Goal: Check status: Check status

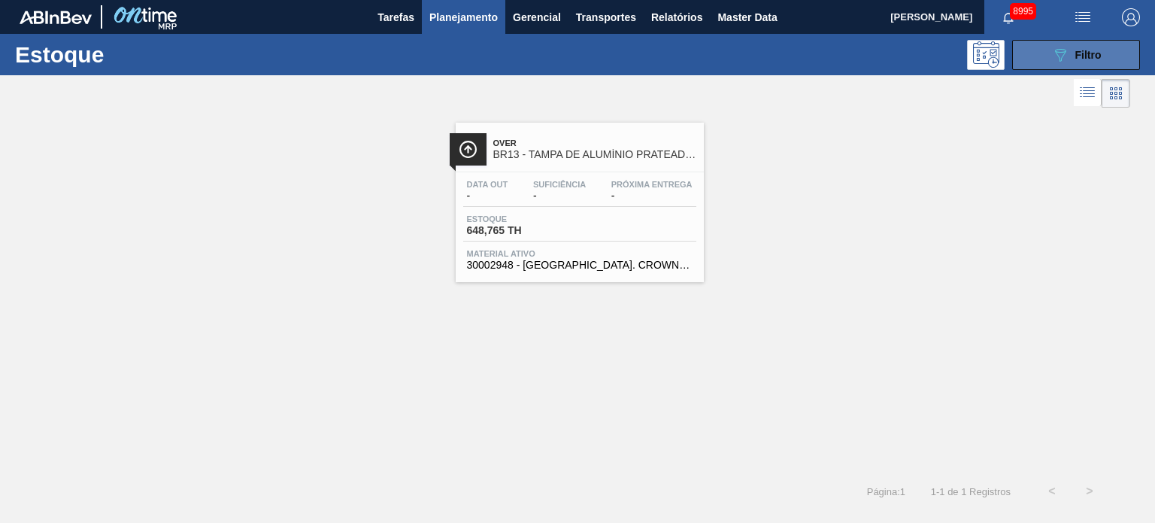
click at [1053, 53] on icon "089F7B8B-B2A5-4AFE-B5C0-19BA573D28AC" at bounding box center [1060, 55] width 18 height 18
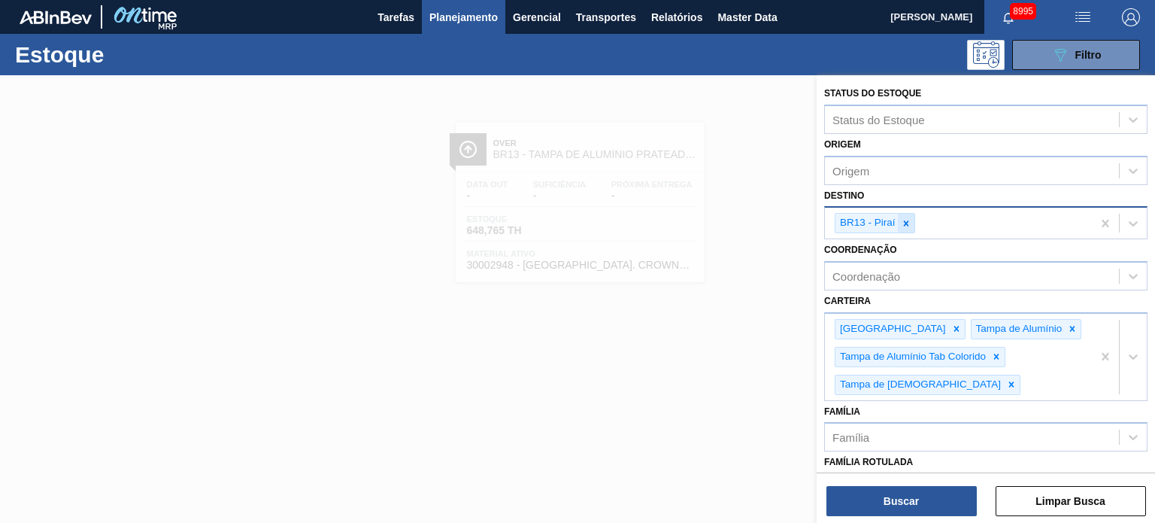
click at [907, 214] on div at bounding box center [906, 223] width 17 height 19
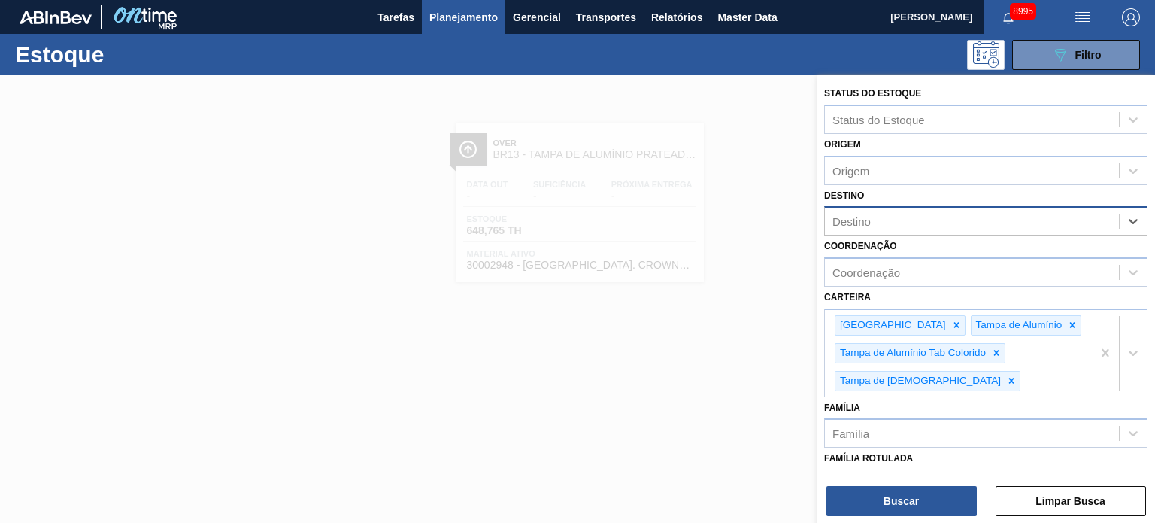
type input "x"
type input "cama"
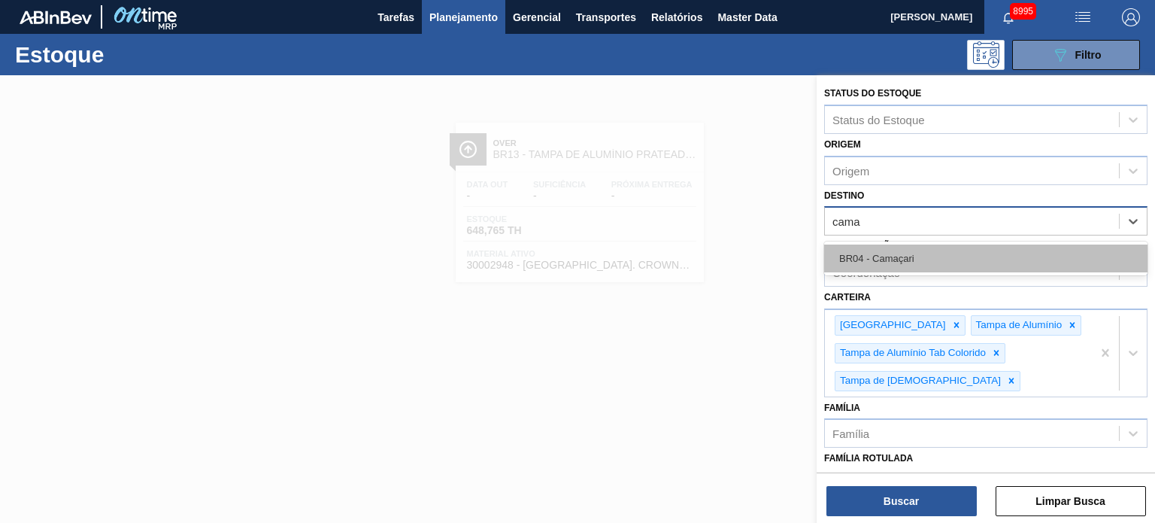
click at [900, 265] on div "BR04 - Camaçari" at bounding box center [985, 258] width 323 height 28
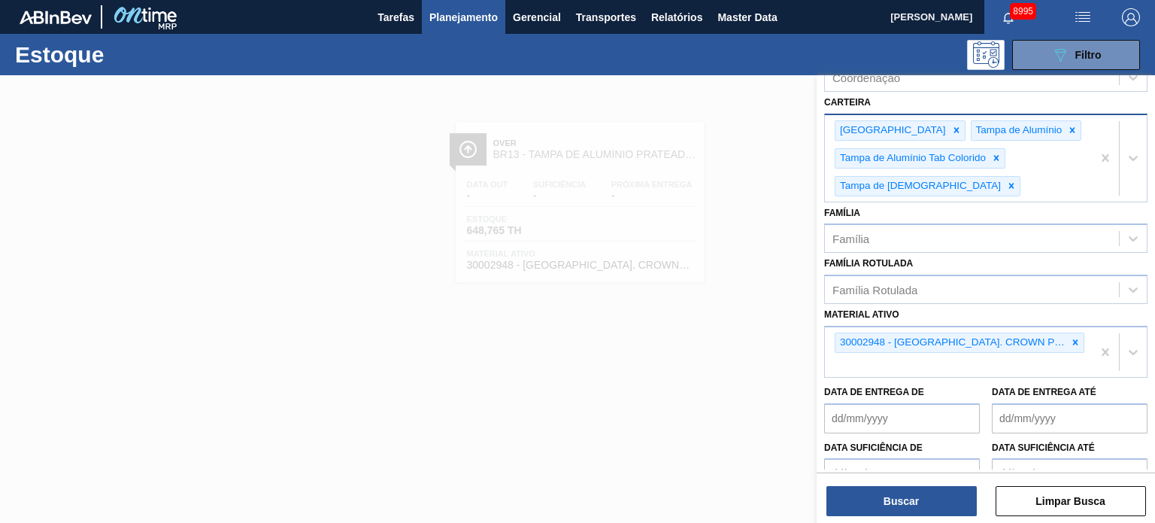
scroll to position [200, 0]
click at [1070, 336] on icon at bounding box center [1075, 340] width 11 height 11
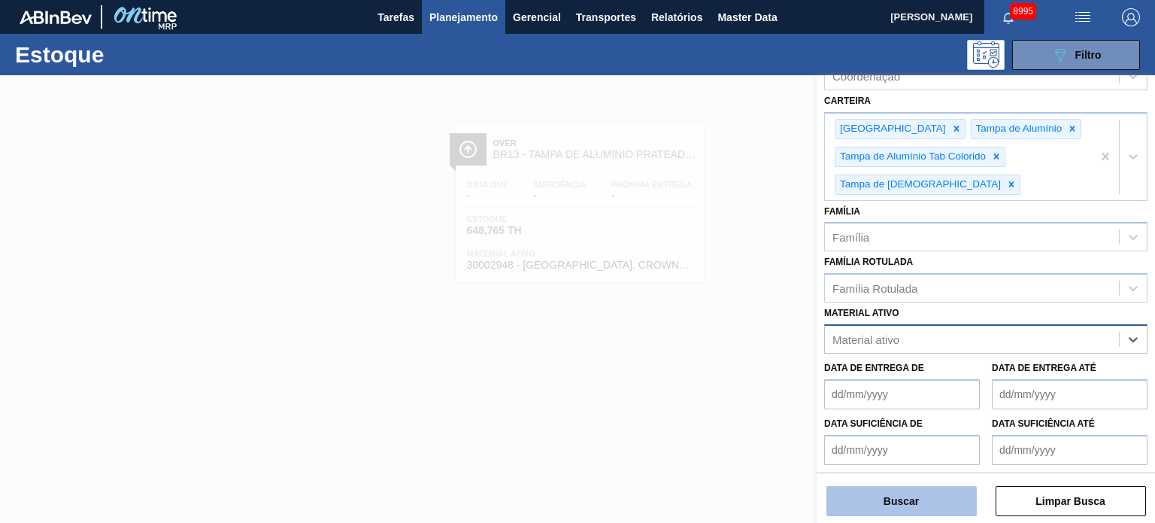
click at [934, 502] on button "Buscar" at bounding box center [901, 501] width 150 height 30
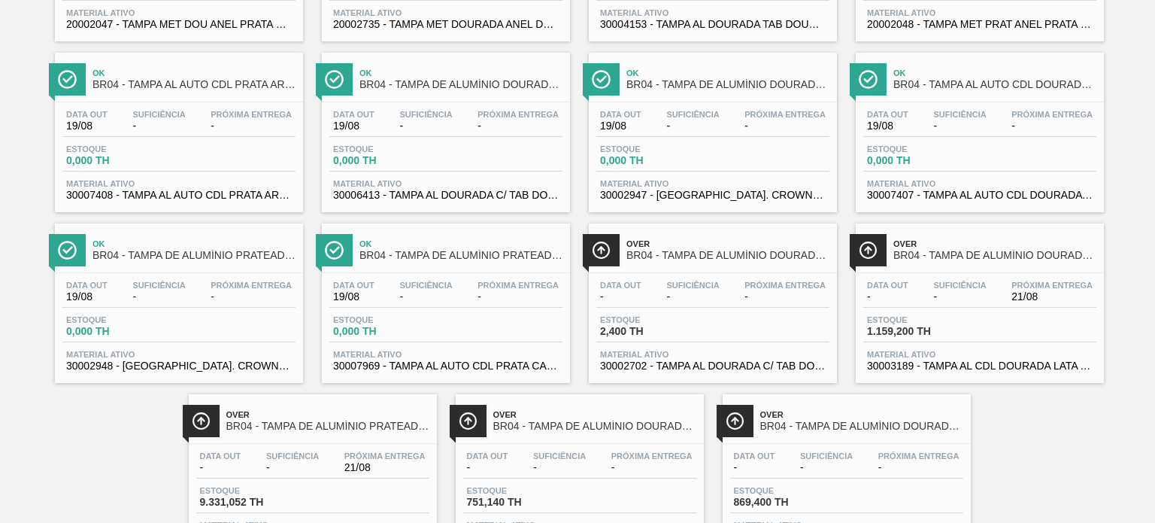
scroll to position [307, 0]
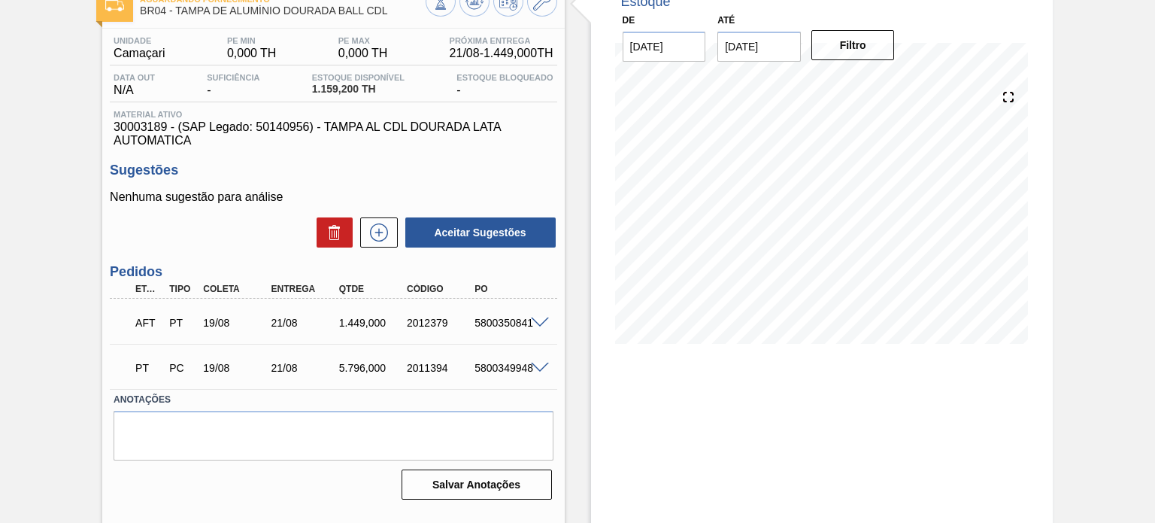
scroll to position [98, 0]
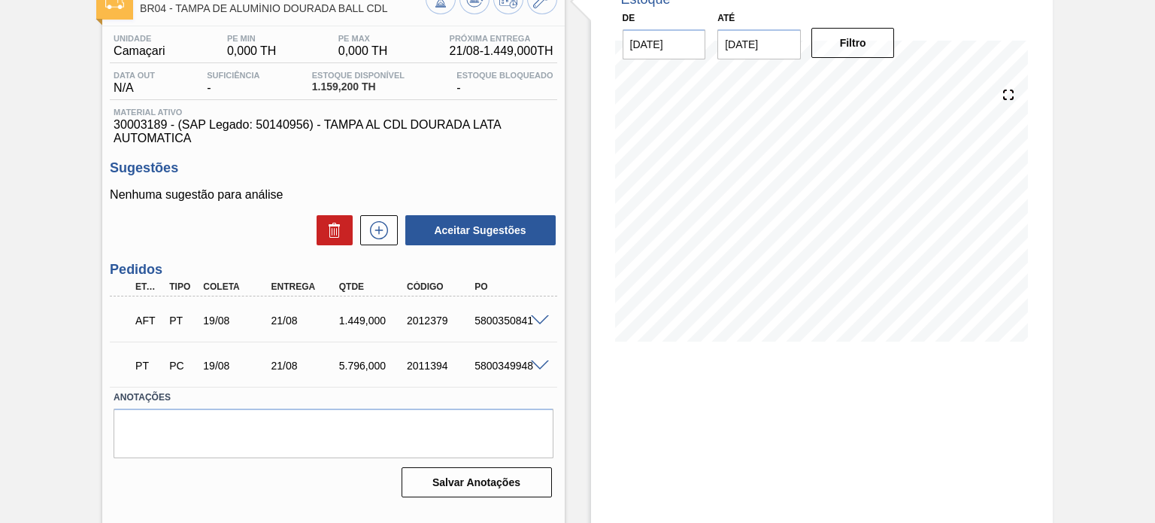
click at [538, 324] on span at bounding box center [540, 320] width 18 height 11
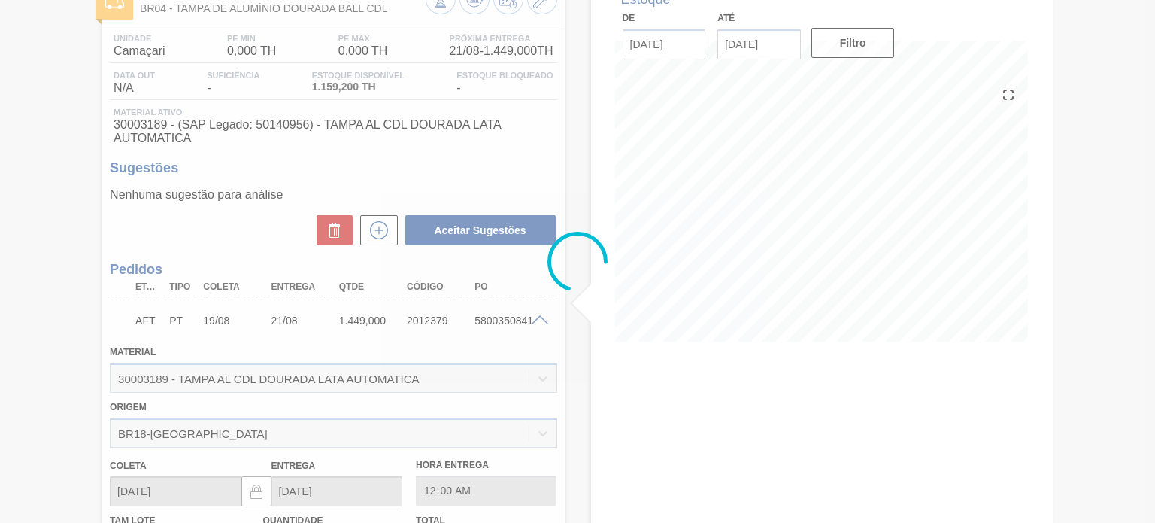
click at [538, 324] on div at bounding box center [577, 261] width 1155 height 523
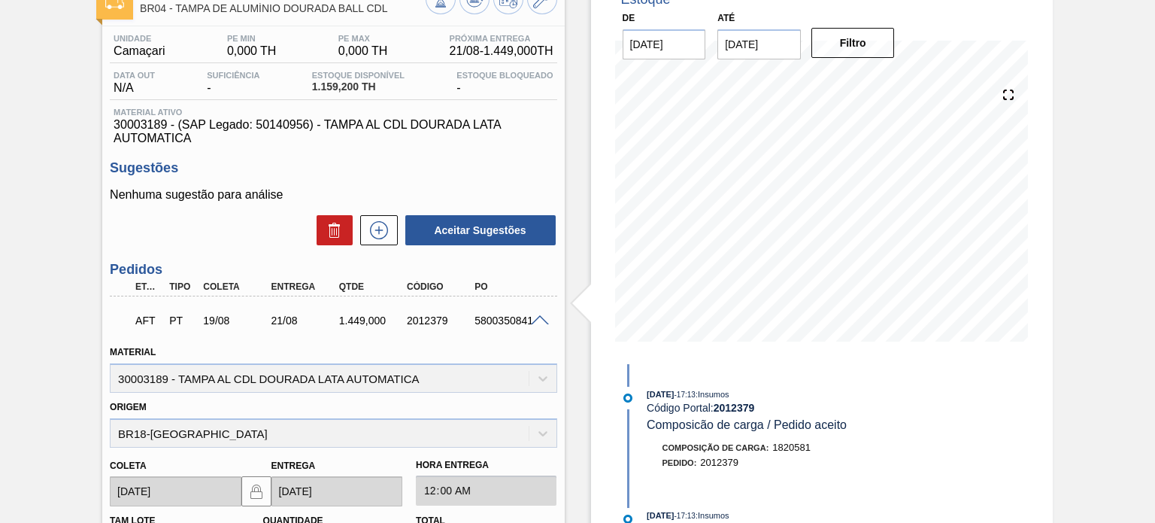
click at [538, 318] on span at bounding box center [540, 320] width 18 height 11
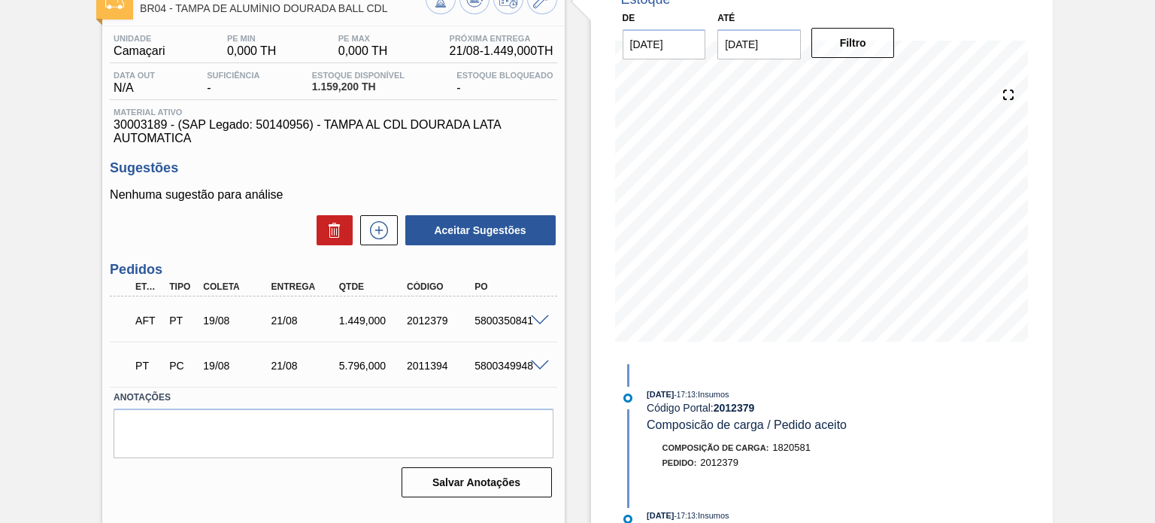
click at [535, 361] on span at bounding box center [540, 365] width 18 height 11
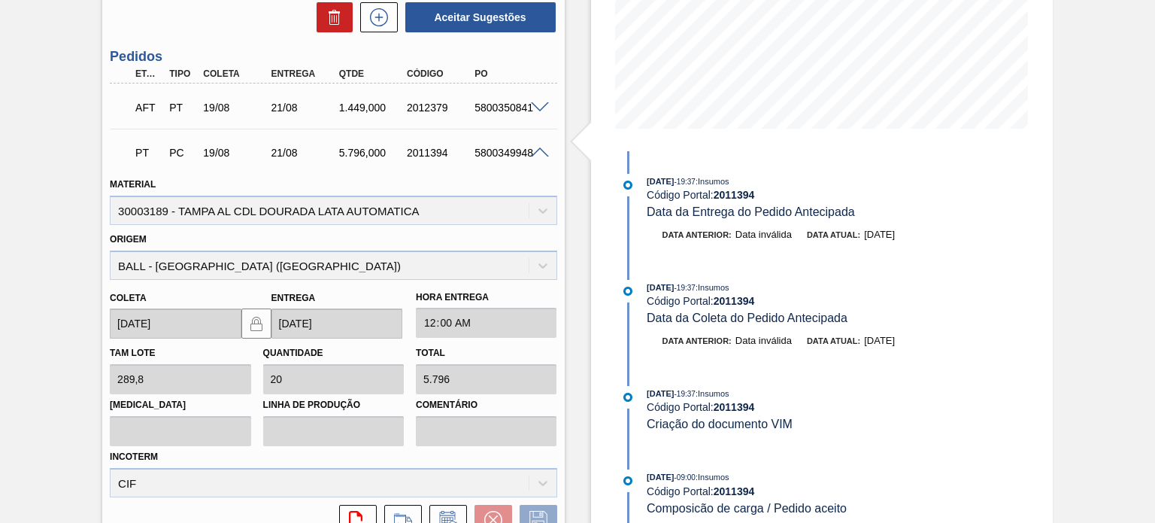
scroll to position [312, 0]
click at [501, 156] on div "5800349948" at bounding box center [508, 152] width 74 height 12
copy div "5800349948"
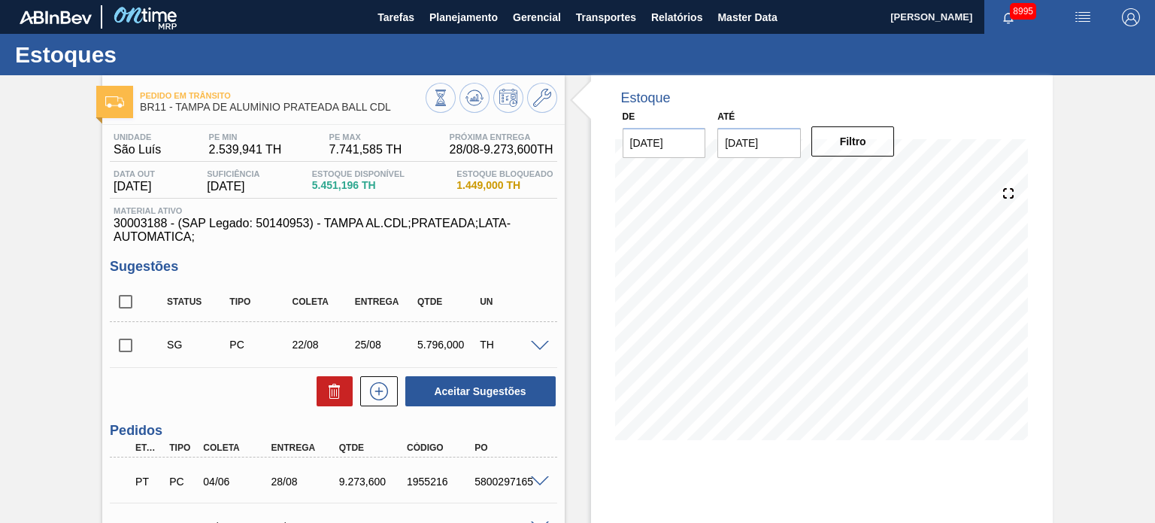
click at [776, 154] on input "[DATE]" at bounding box center [758, 143] width 83 height 30
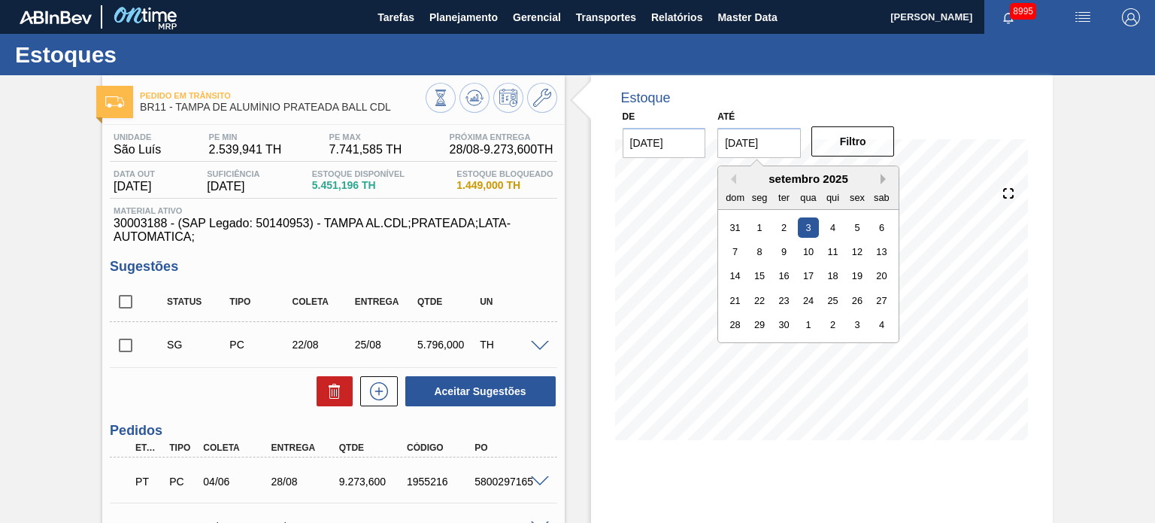
click at [880, 179] on button "Next Month" at bounding box center [885, 179] width 11 height 11
click at [858, 330] on div "31" at bounding box center [857, 324] width 20 height 20
type input "[DATE]"
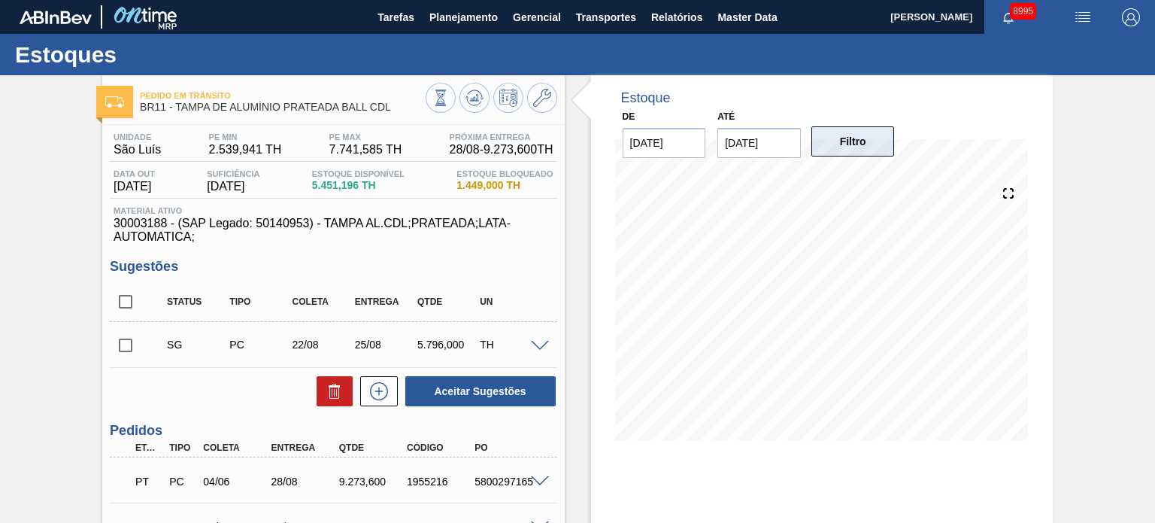
click at [857, 147] on button "Filtro" at bounding box center [852, 141] width 83 height 30
click at [124, 296] on input "checkbox" at bounding box center [126, 302] width 32 height 32
checkbox input "true"
click at [344, 394] on button at bounding box center [335, 391] width 36 height 30
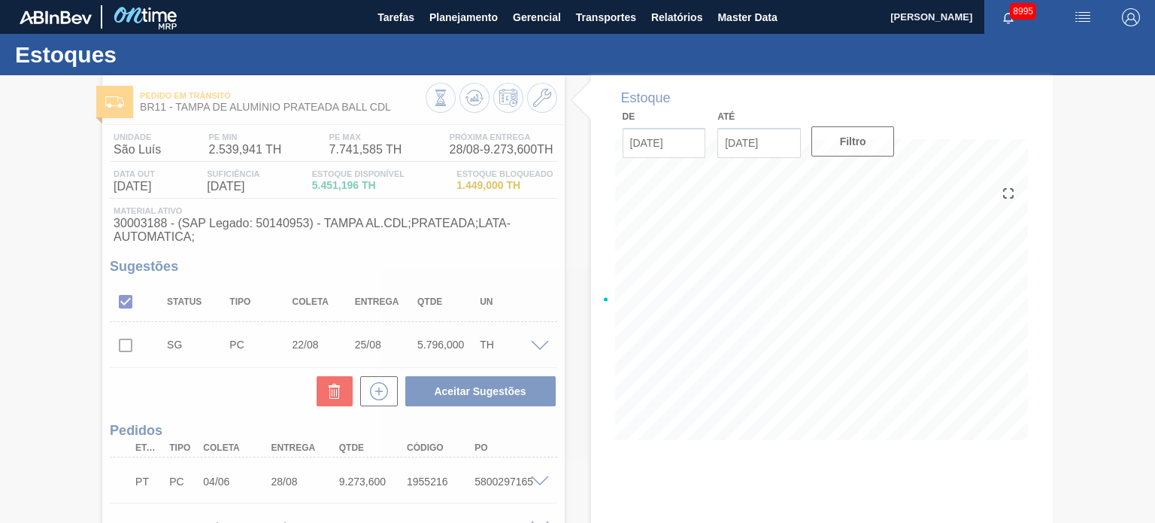
checkbox input "false"
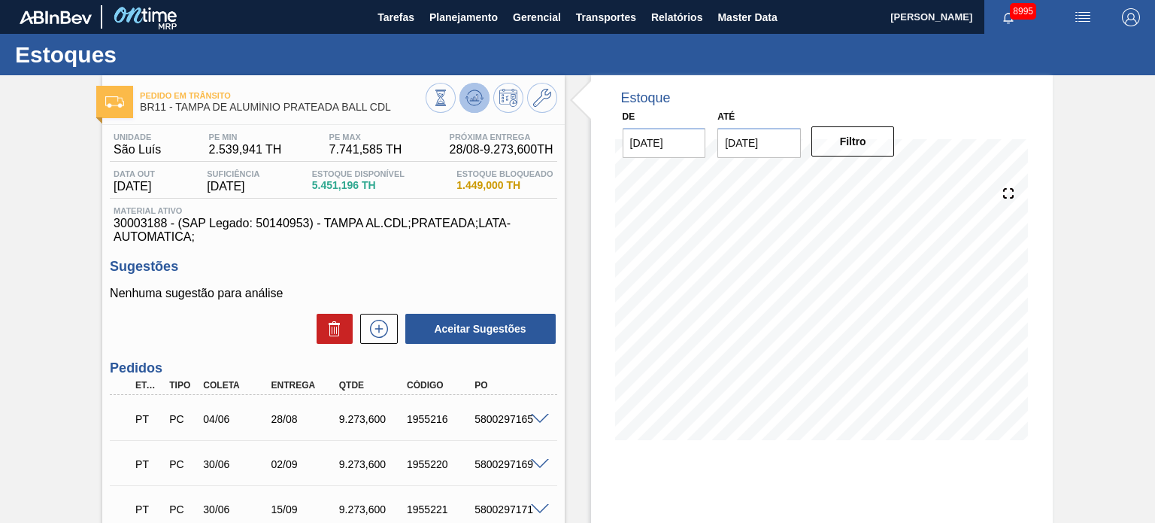
click at [449, 95] on icon at bounding box center [440, 97] width 17 height 17
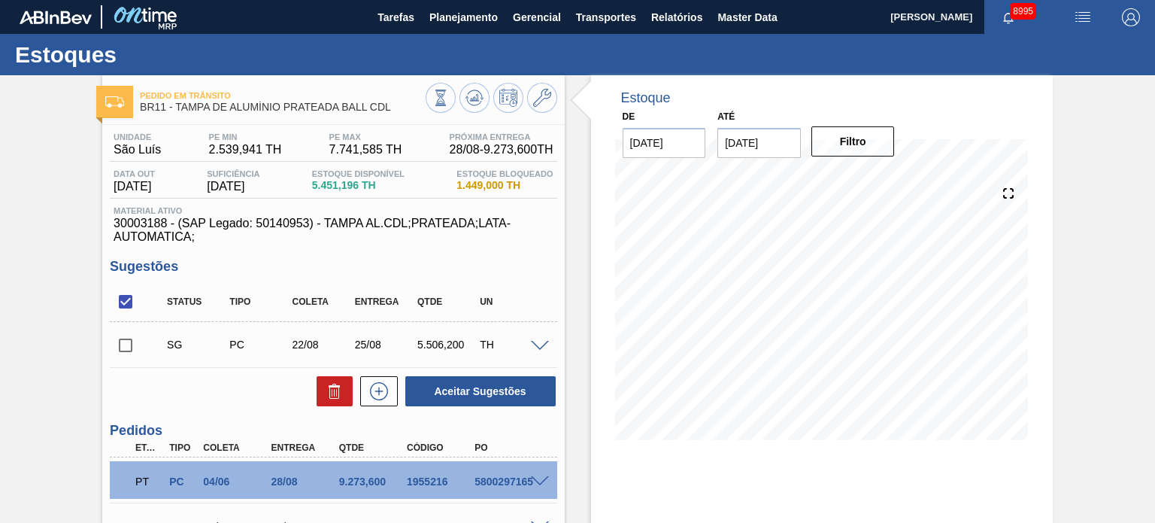
click at [529, 344] on div at bounding box center [542, 344] width 30 height 11
click at [532, 344] on span at bounding box center [540, 346] width 18 height 11
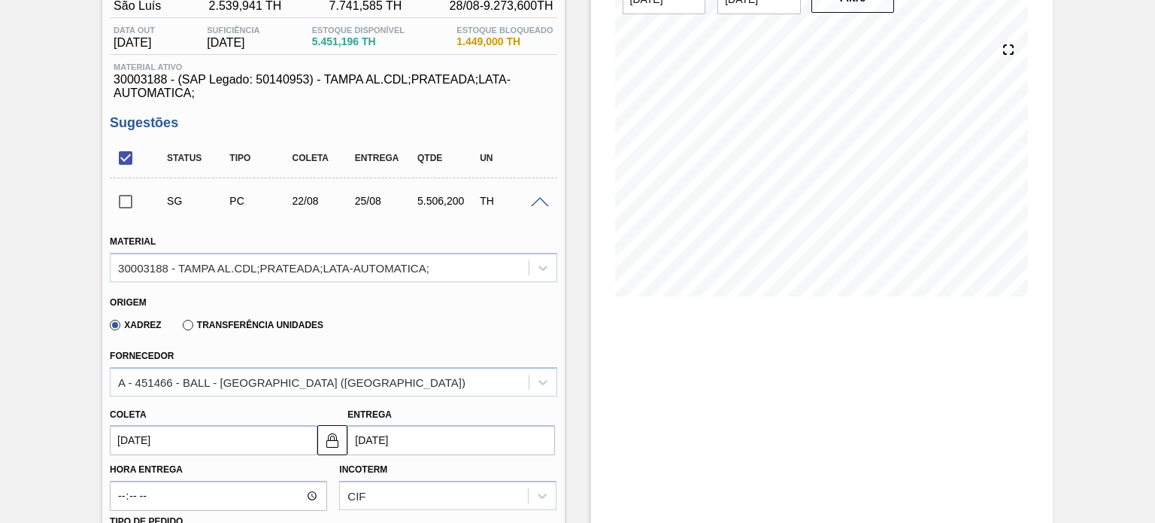
scroll to position [149, 0]
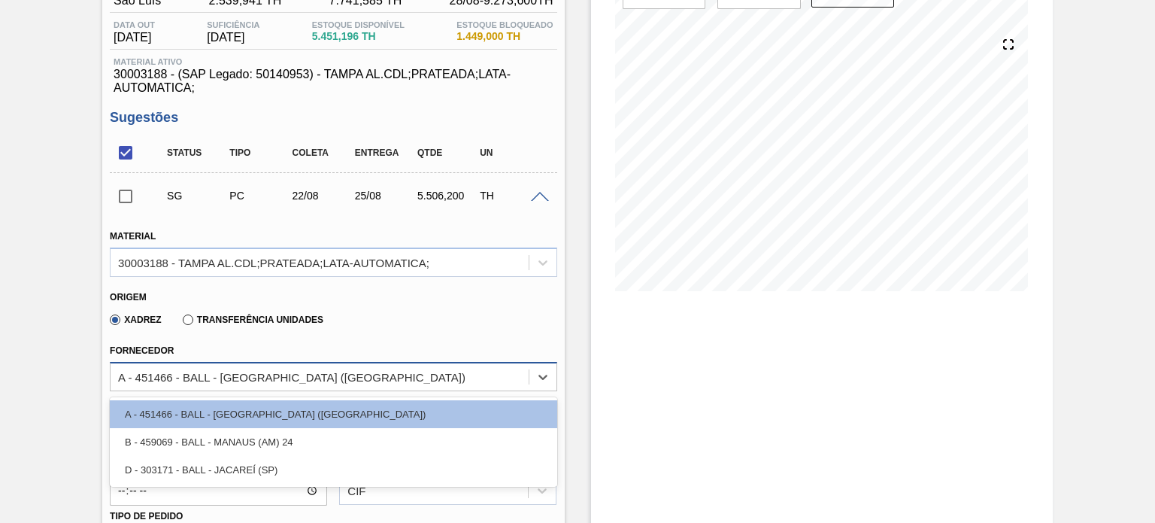
click at [332, 365] on div "A - 451466 - BALL - [GEOGRAPHIC_DATA] ([GEOGRAPHIC_DATA])" at bounding box center [319, 376] width 417 height 22
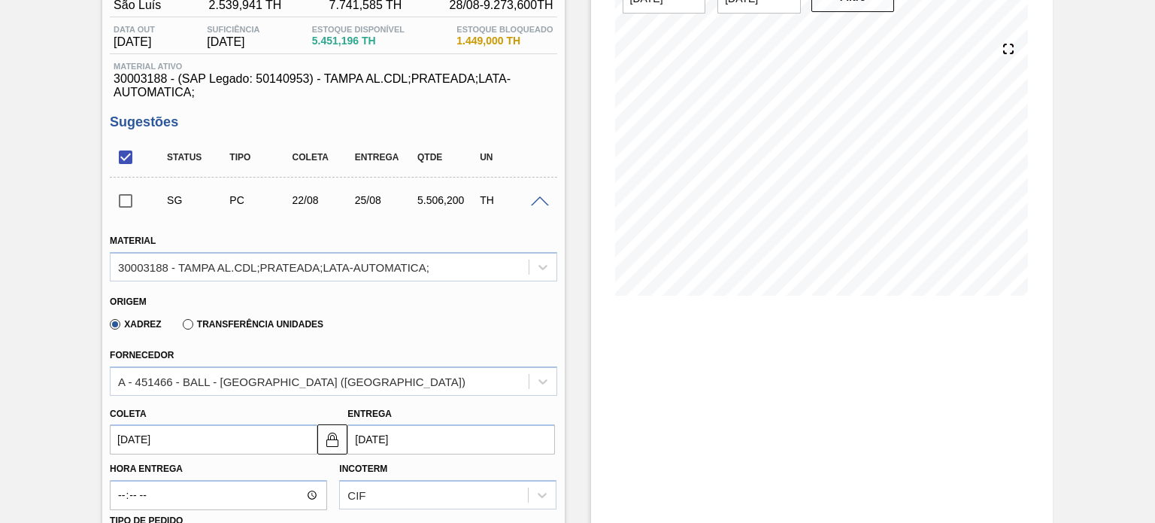
scroll to position [338, 0]
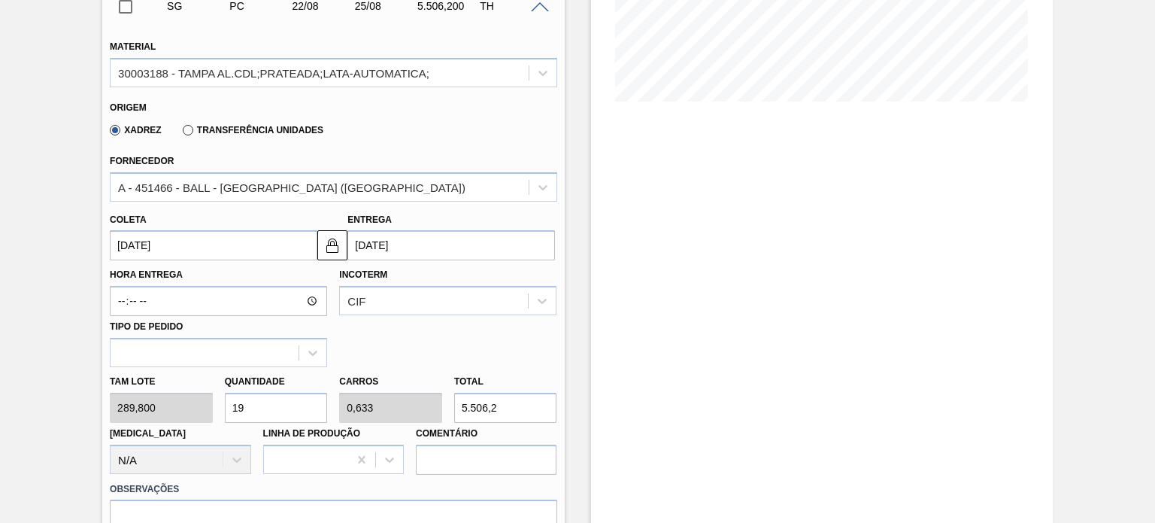
click at [204, 404] on div "[PERSON_NAME] 289,800 Quantidade 19 Carros 0,633 Total 5.506,2 [MEDICAL_DATA] N…" at bounding box center [333, 421] width 459 height 108
type input "3"
type input "0,1"
type input "869,4"
type input "30"
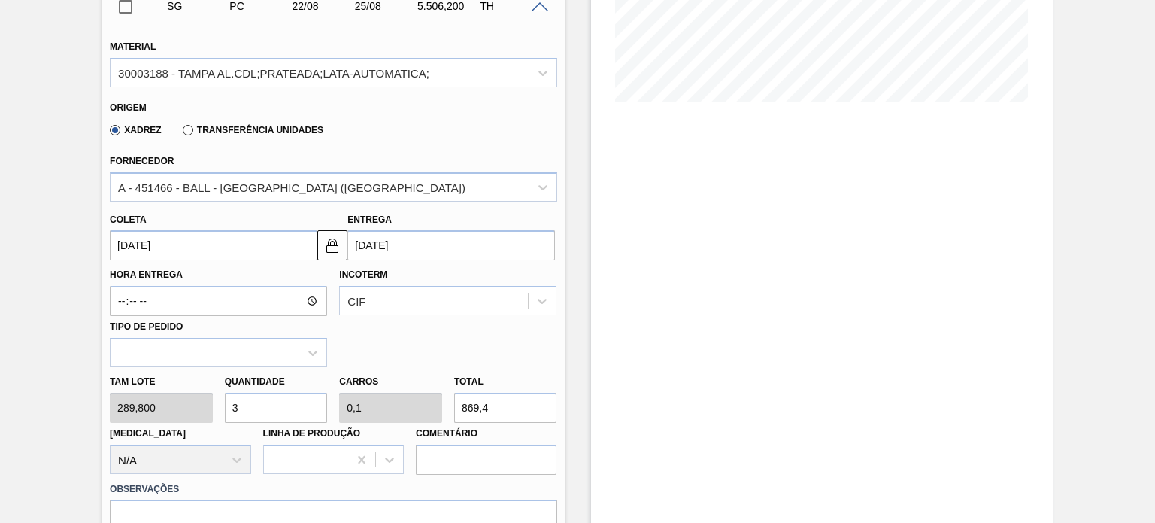
type input "1"
type input "8.694"
type input "30"
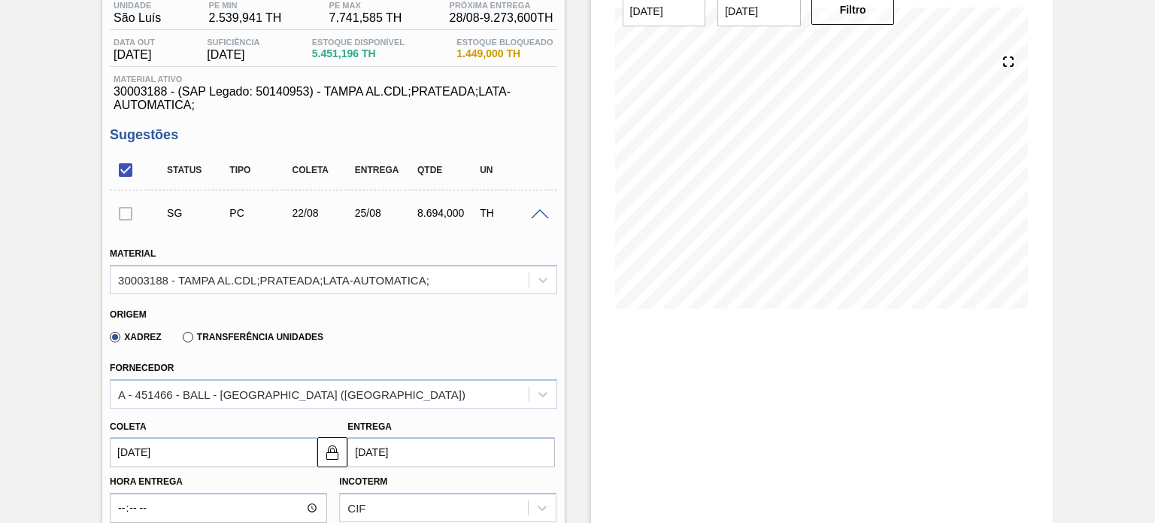
scroll to position [0, 0]
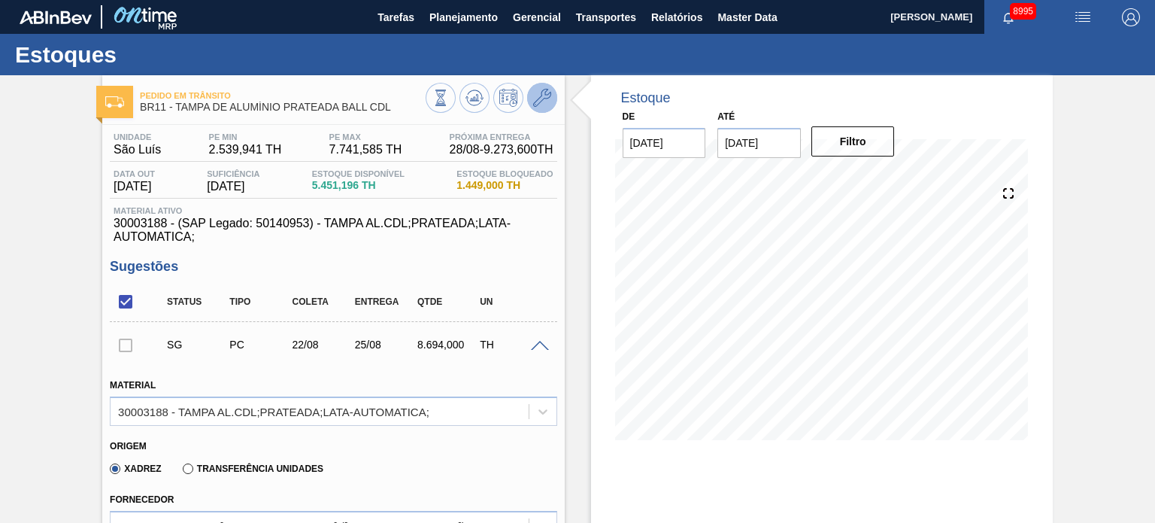
click at [537, 97] on icon at bounding box center [542, 98] width 18 height 18
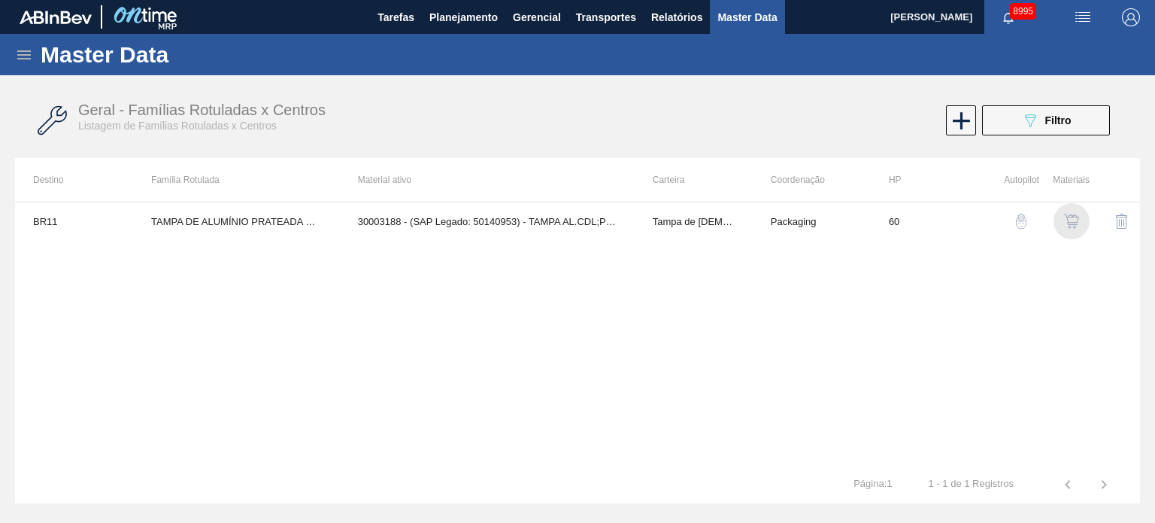
click at [1065, 214] on img "button" at bounding box center [1071, 221] width 15 height 15
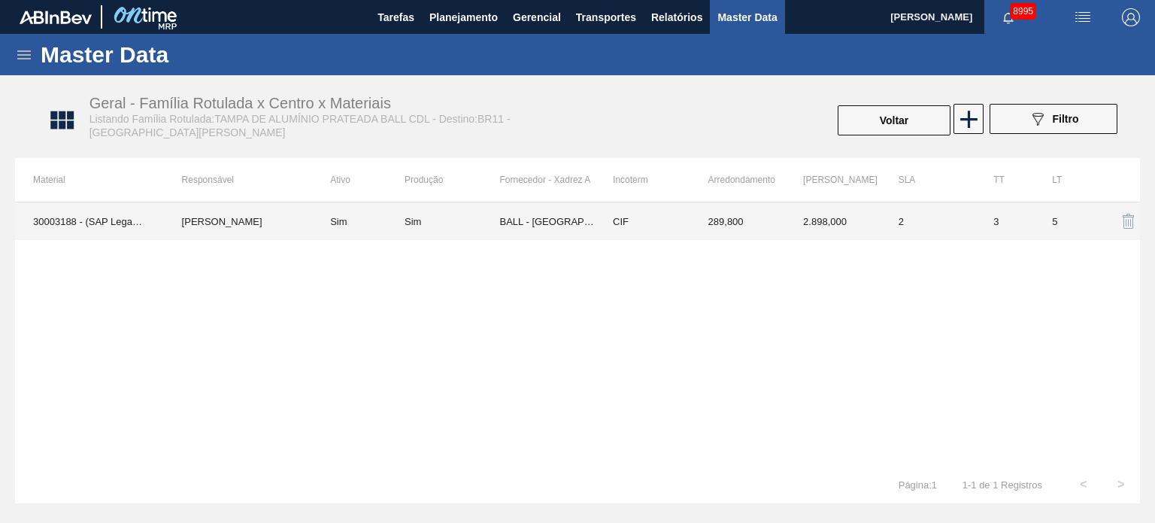
click at [544, 217] on td "BALL - [GEOGRAPHIC_DATA] ([GEOGRAPHIC_DATA])" at bounding box center [547, 221] width 95 height 38
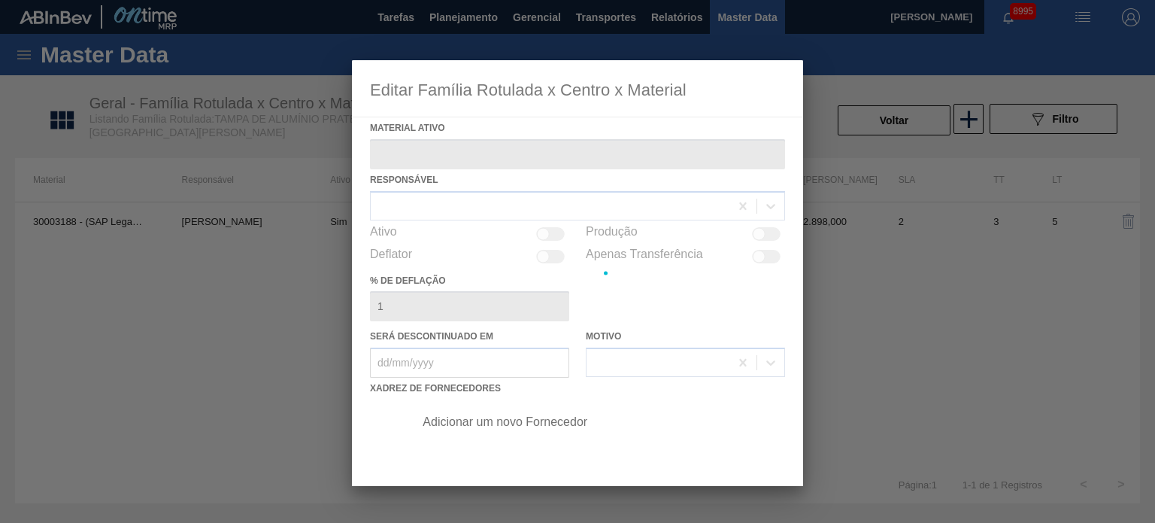
type ativo "30003188 - (SAP Legado: 50140953) - TAMPA AL.CDL;PRATEADA;LATA-AUTOMATICA;"
checkbox input "true"
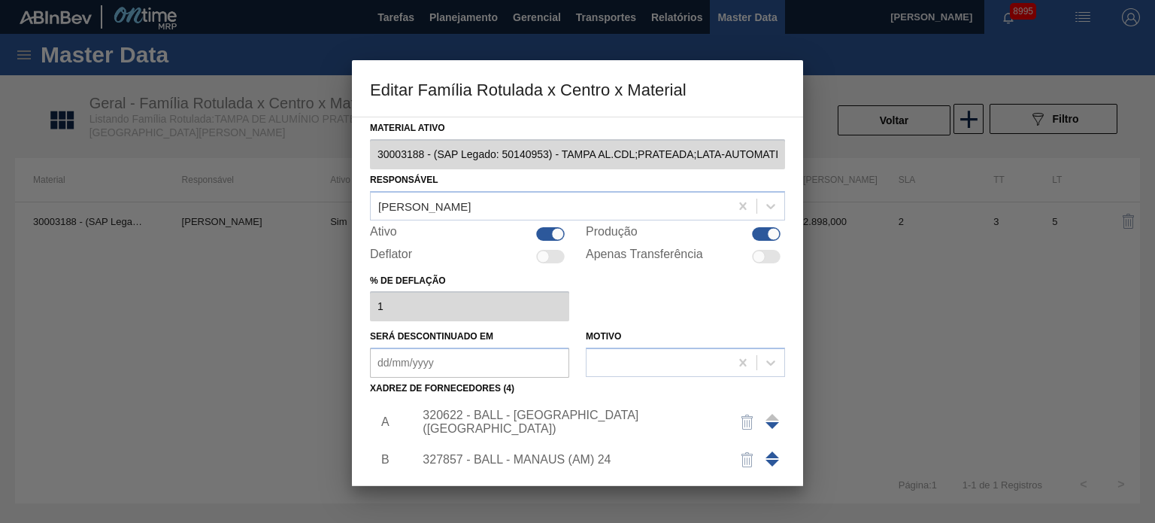
scroll to position [132, 0]
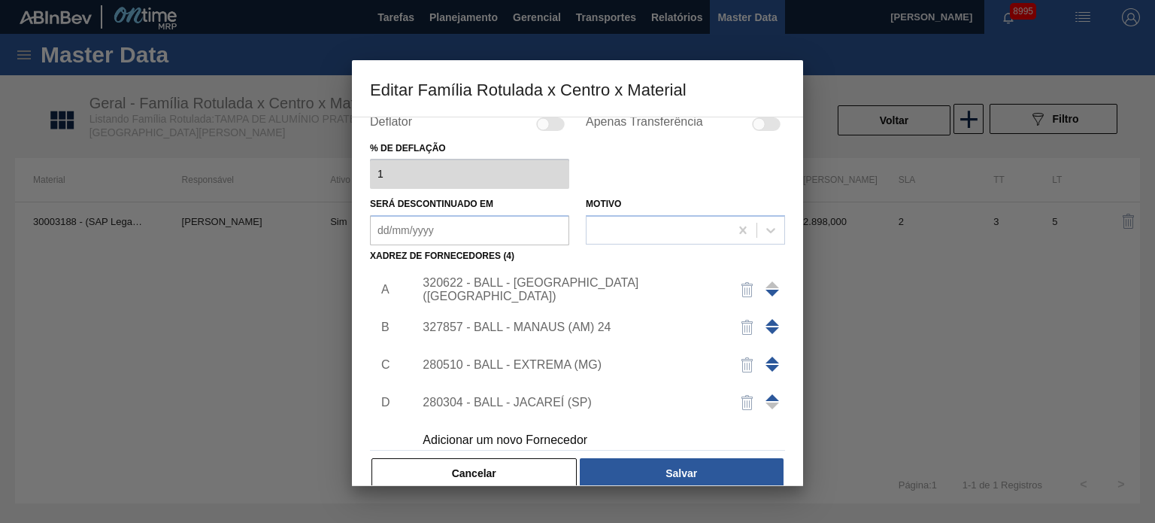
click at [562, 285] on div "320622 - BALL - [GEOGRAPHIC_DATA] ([GEOGRAPHIC_DATA])" at bounding box center [570, 289] width 295 height 27
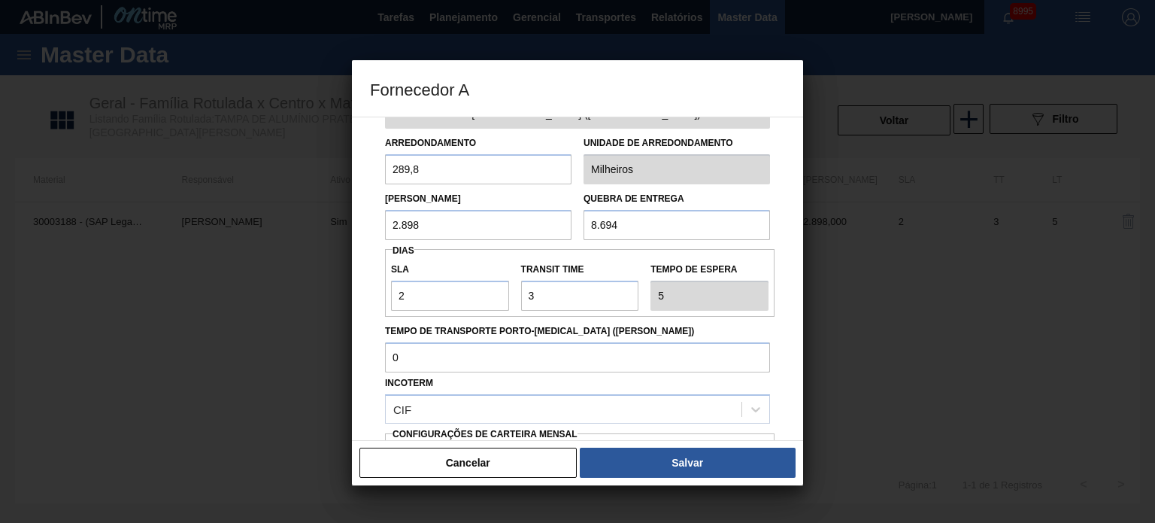
scroll to position [0, 0]
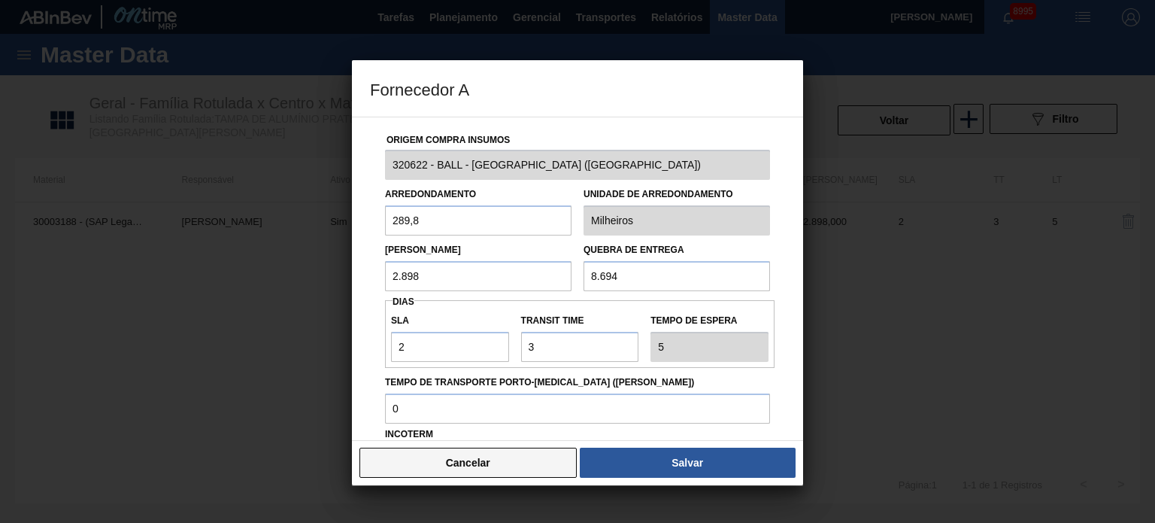
click at [435, 464] on button "Cancelar" at bounding box center [467, 462] width 217 height 30
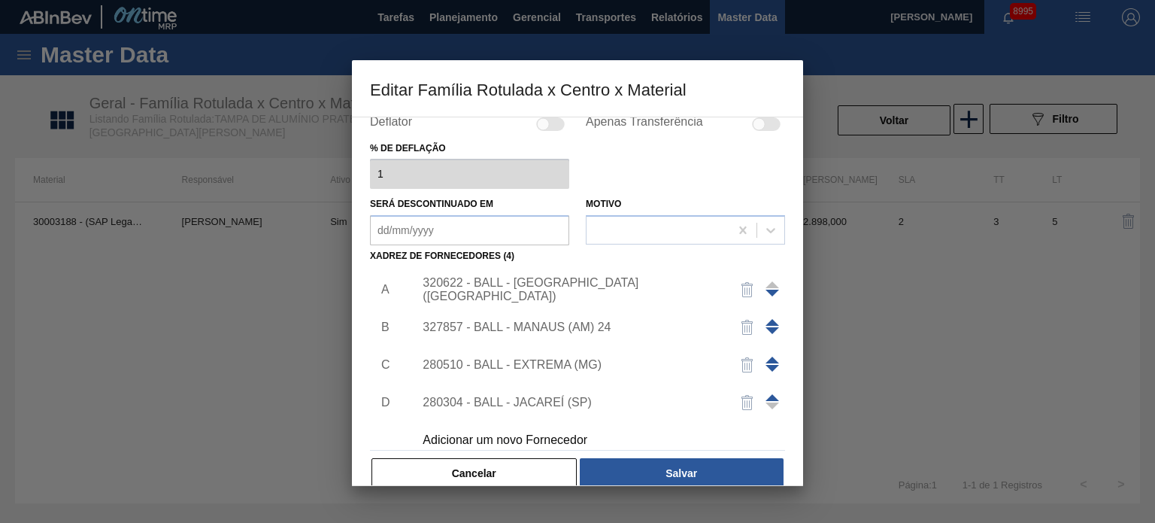
click at [435, 464] on button "Cancelar" at bounding box center [473, 473] width 205 height 30
